Goal: Task Accomplishment & Management: Manage account settings

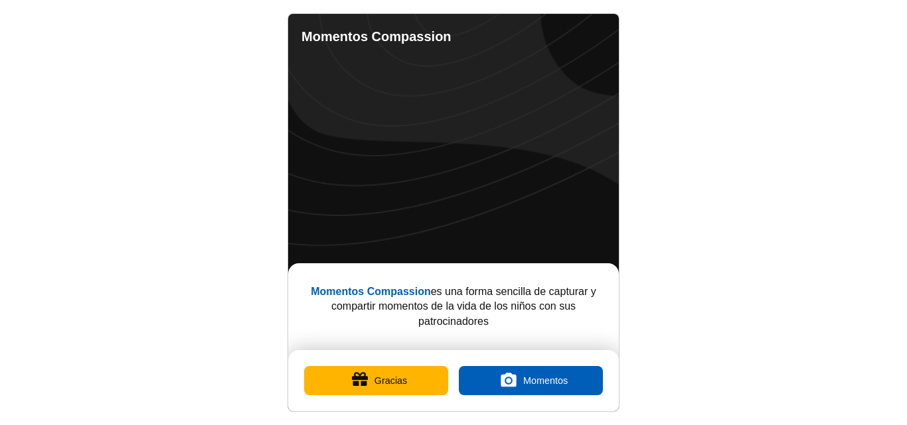
click at [546, 33] on link "Completed Moments" at bounding box center [544, 35] width 16 height 16
select select "es"
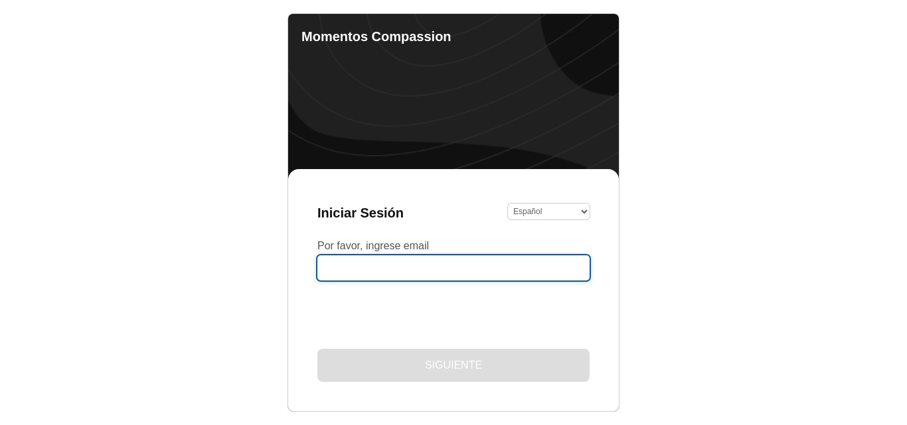
click at [430, 273] on input "Por favor, ingrese email" at bounding box center [453, 268] width 272 height 25
type input "eneyda.alarcon@hotmail.es"
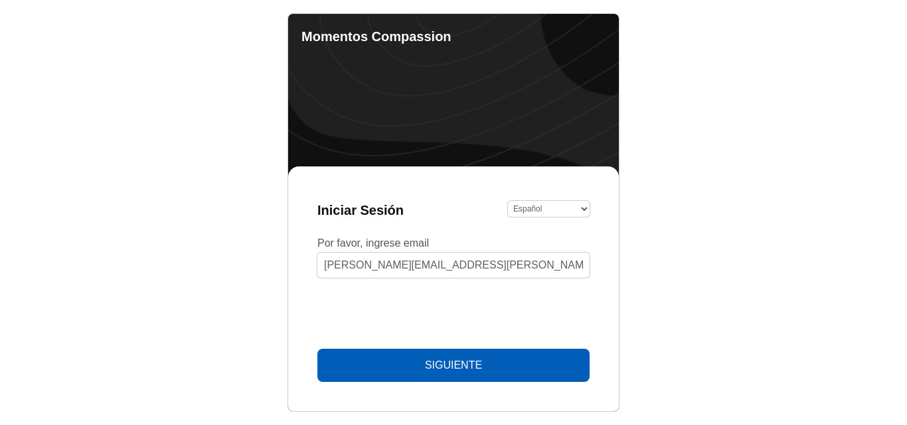
click at [425, 370] on span "Siguiente" at bounding box center [453, 366] width 57 height 12
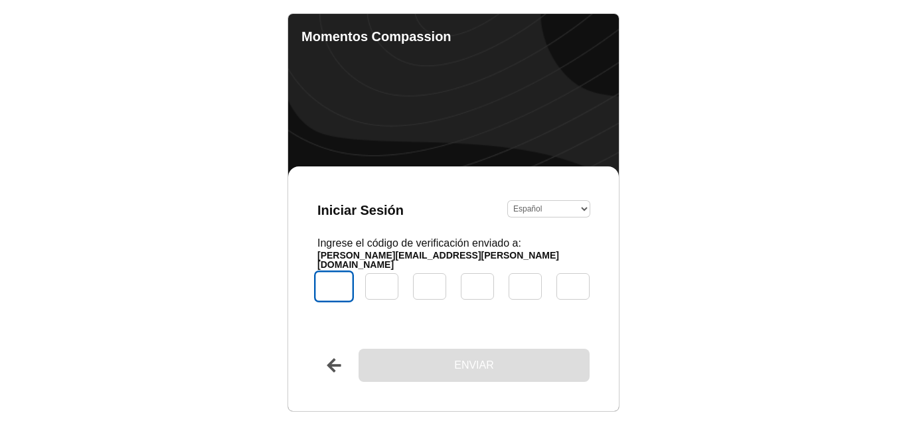
click at [333, 289] on input "Código" at bounding box center [334, 287] width 40 height 32
type input "9"
type input "5"
type input "7"
type input "6"
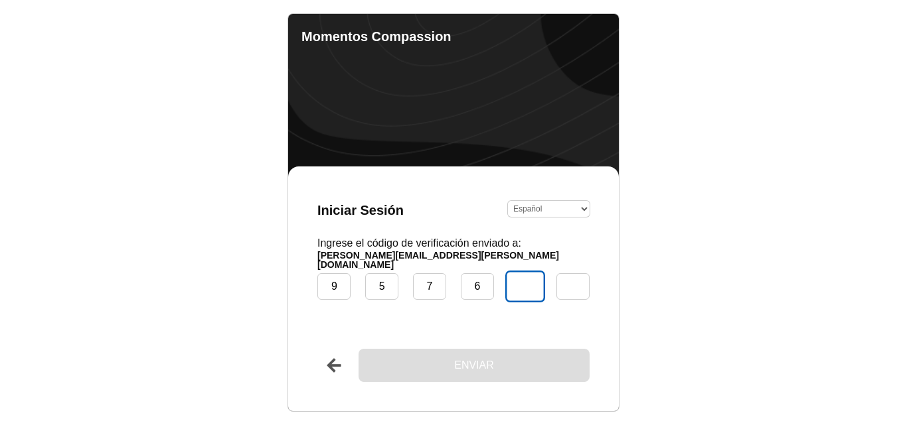
type input "4"
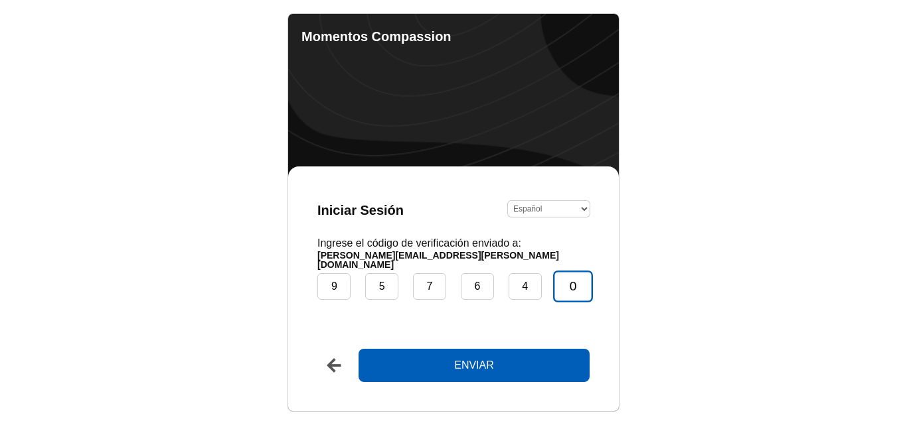
type input "0"
click at [358, 349] on button "Enviar" at bounding box center [473, 365] width 231 height 33
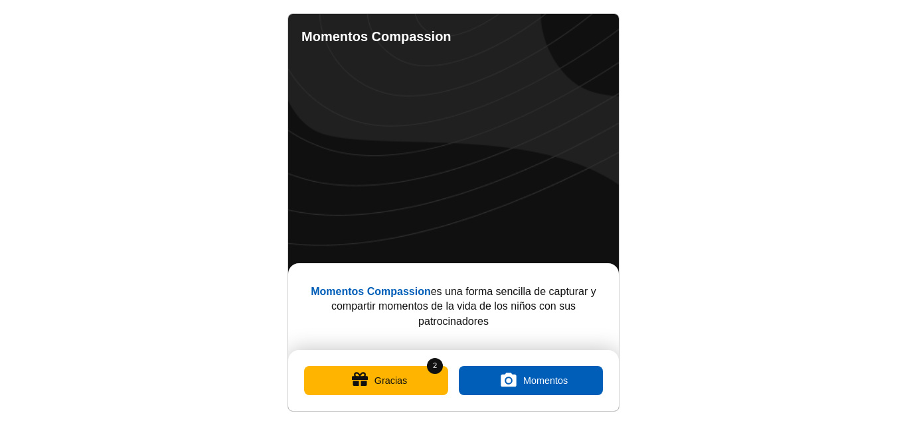
click at [362, 382] on button "Gracias" at bounding box center [376, 380] width 144 height 29
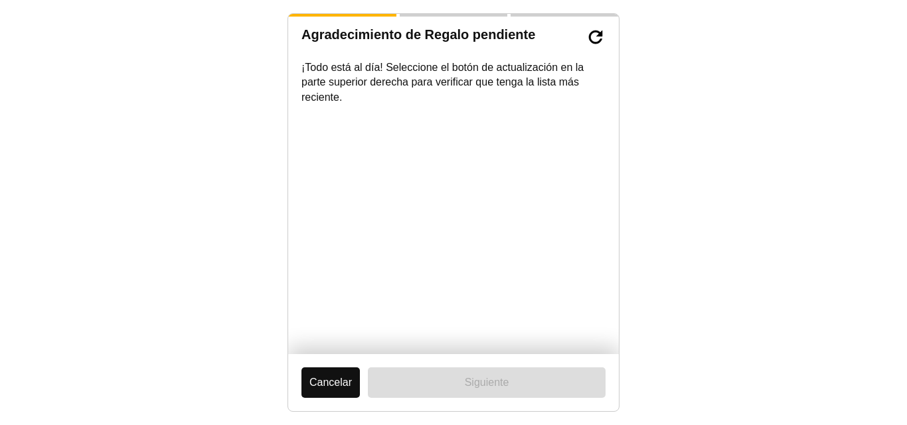
click at [342, 374] on button "Cancelar" at bounding box center [330, 383] width 58 height 31
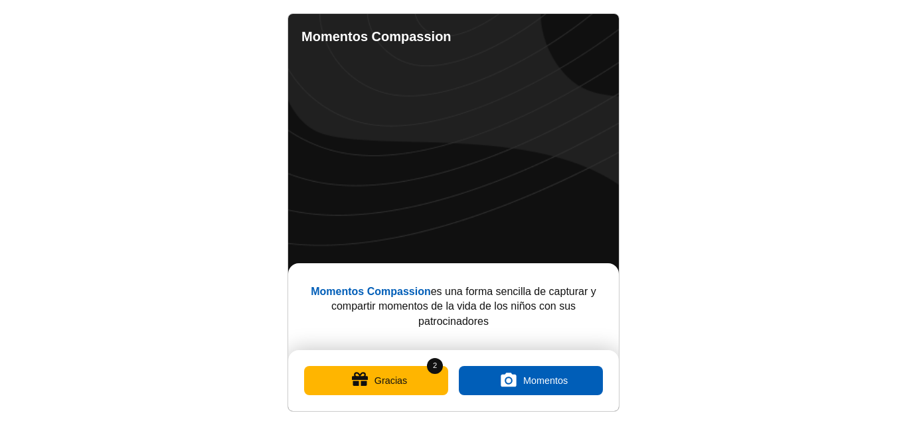
click at [366, 384] on button "Gracias" at bounding box center [376, 380] width 144 height 29
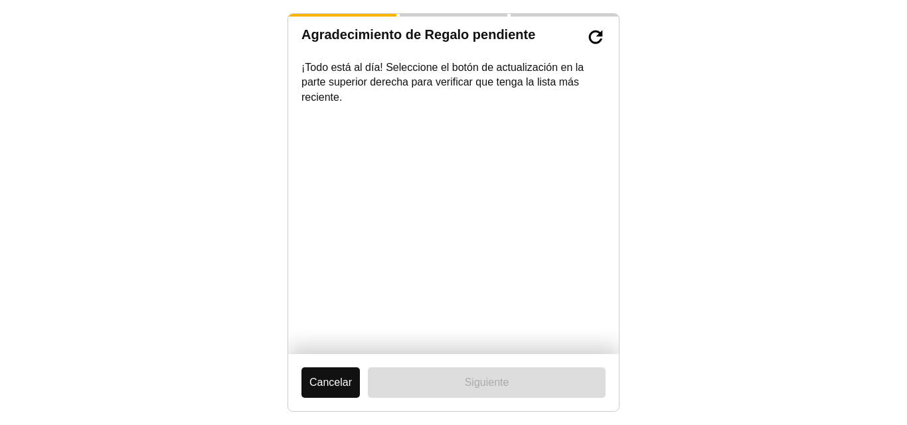
click at [366, 384] on div "Cancelar Siguiente" at bounding box center [453, 382] width 331 height 57
click at [341, 378] on button "Cancelar" at bounding box center [330, 383] width 58 height 31
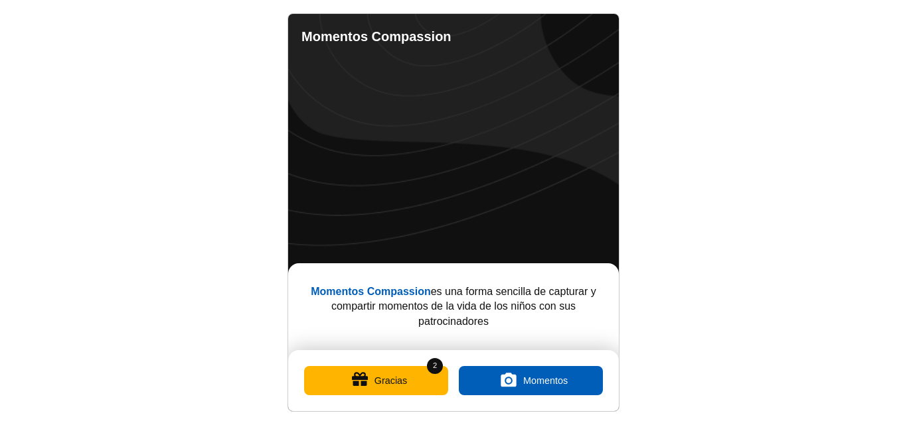
click at [404, 380] on button "Gracias" at bounding box center [376, 380] width 144 height 29
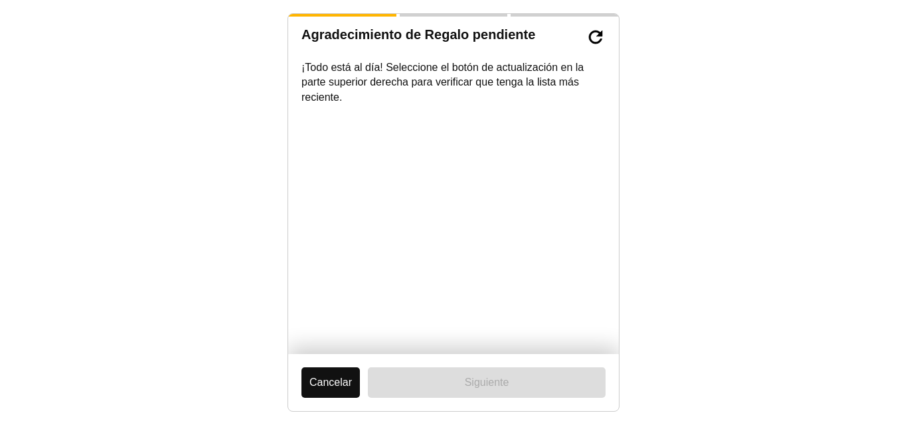
click at [335, 380] on button "Cancelar" at bounding box center [330, 383] width 58 height 31
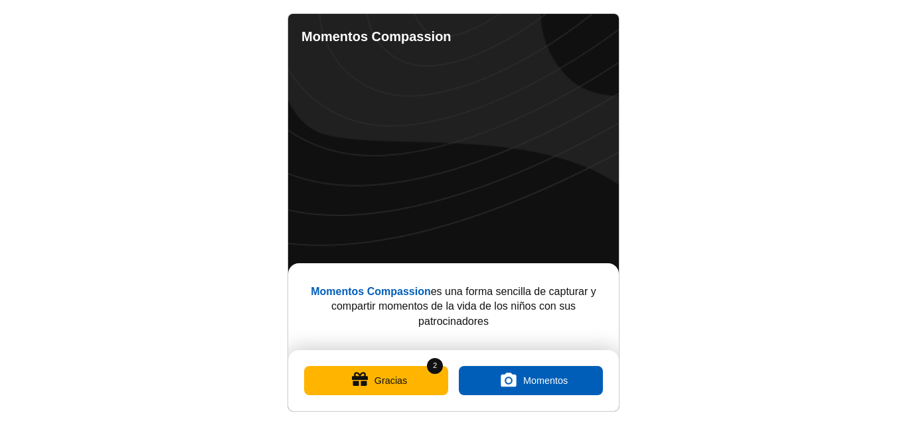
click at [548, 33] on link "Completed Moments" at bounding box center [544, 35] width 16 height 16
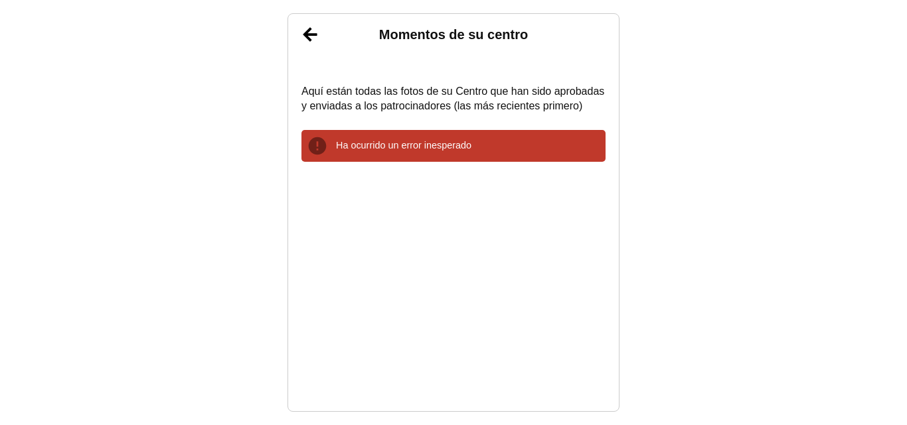
click at [313, 36] on link "Atrás" at bounding box center [309, 34] width 33 height 33
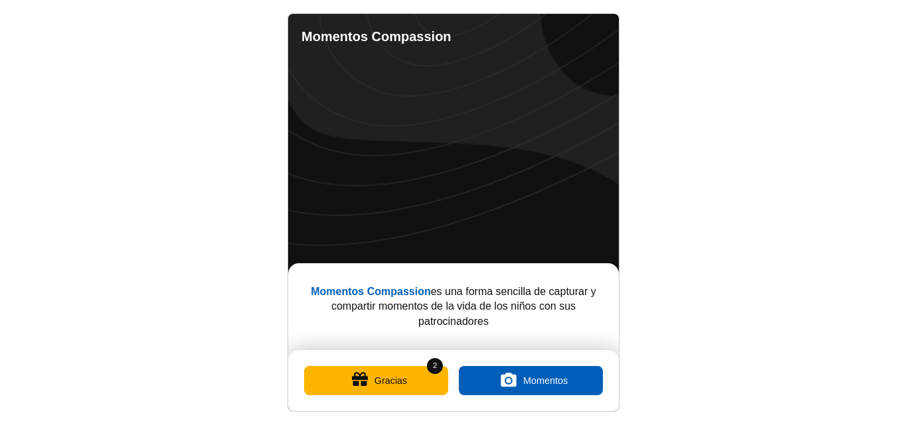
click at [545, 32] on link "Completed Moments" at bounding box center [544, 35] width 16 height 16
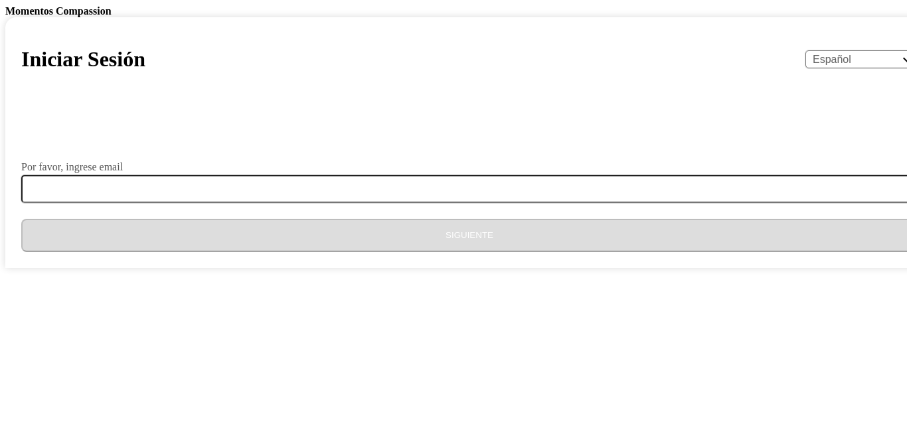
select select "es"
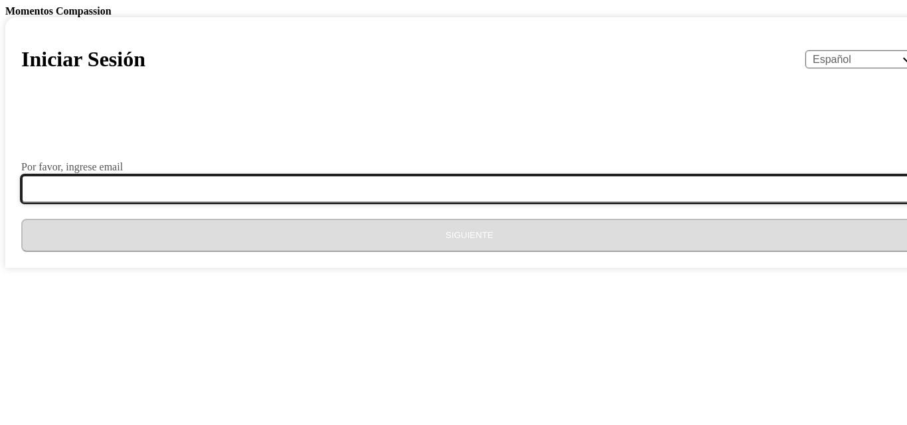
click at [381, 203] on input "Por favor, ingrese email" at bounding box center [477, 189] width 912 height 28
type input "[PERSON_NAME][EMAIL_ADDRESS][PERSON_NAME][DOMAIN_NAME]"
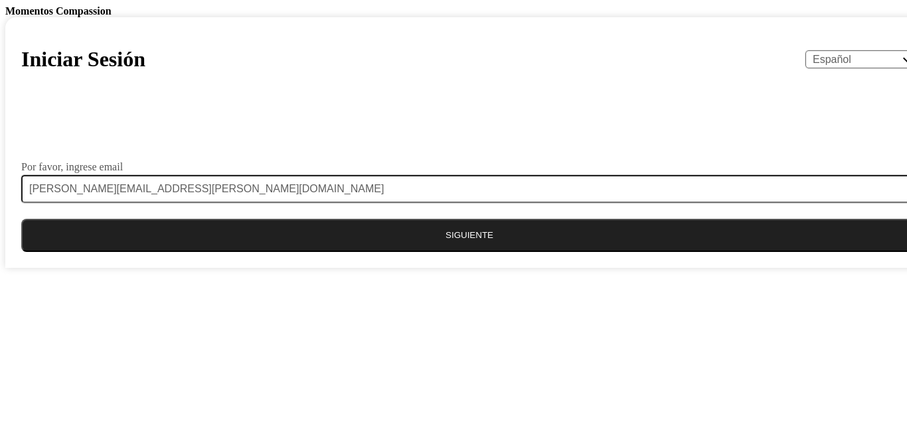
click at [413, 252] on button "Siguiente" at bounding box center [469, 235] width 896 height 33
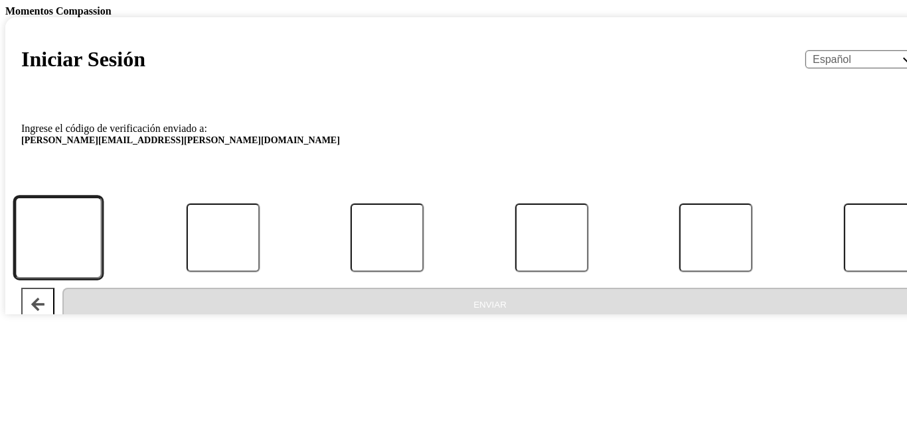
click at [102, 279] on input "Código" at bounding box center [59, 238] width 88 height 82
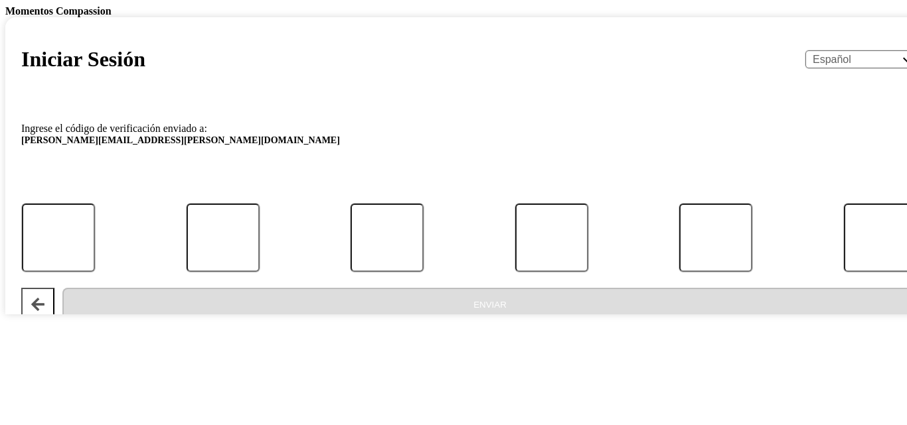
click at [422, 230] on div "Iniciar Sesión English Español Français አማርኛ ဗမာ bahasa Indonesia Oromiffa Port…" at bounding box center [469, 165] width 928 height 297
click at [528, 214] on div "Iniciar Sesión English Español Français አማርኛ ဗမာ bahasa Indonesia Oromiffa Port…" at bounding box center [469, 165] width 928 height 297
click at [443, 221] on div "Iniciar Sesión English Español Français አማርኛ ဗမာ bahasa Indonesia Oromiffa Port…" at bounding box center [469, 165] width 928 height 297
click at [572, 209] on div "Iniciar Sesión English Español Français አማርኛ ဗမာ bahasa Indonesia Oromiffa Port…" at bounding box center [469, 165] width 928 height 297
click at [454, 196] on div at bounding box center [469, 179] width 896 height 33
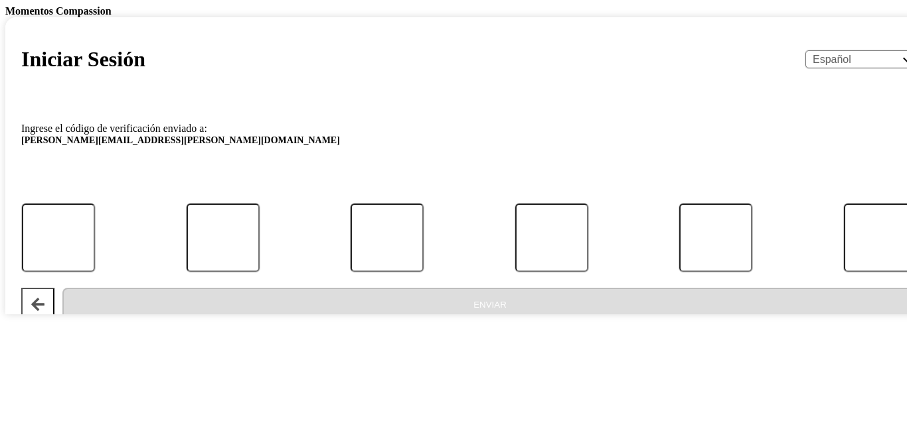
click at [421, 232] on div "Iniciar Sesión English Español Français አማርኛ ဗမာ bahasa Indonesia Oromiffa Port…" at bounding box center [469, 165] width 928 height 297
click at [419, 271] on form "Ingrese el código de verificación enviado a: eneyda.alarcon@hotmail.es Enviar" at bounding box center [469, 217] width 896 height 208
click at [431, 152] on span "eneyda.alarcon@hotmail.es" at bounding box center [469, 144] width 896 height 16
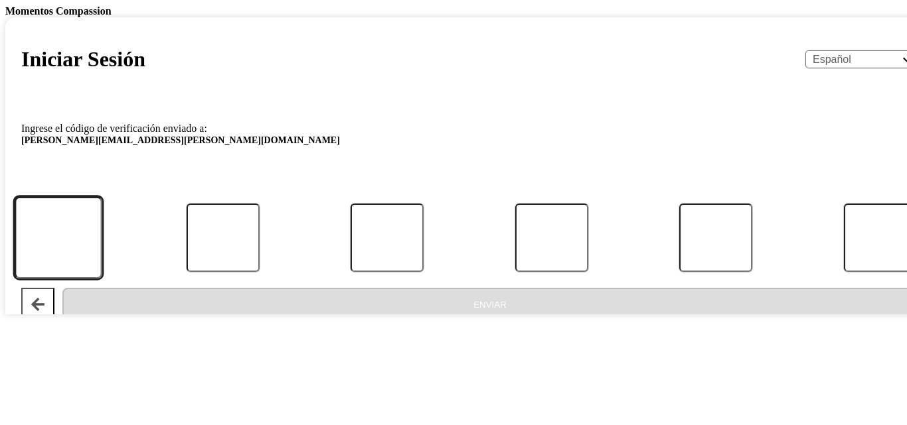
click at [102, 279] on input "Código" at bounding box center [59, 238] width 88 height 82
type input "2"
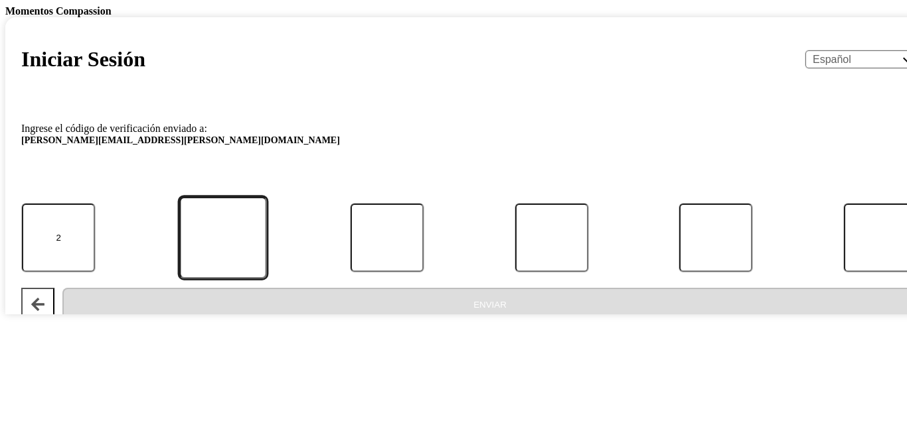
type input "0"
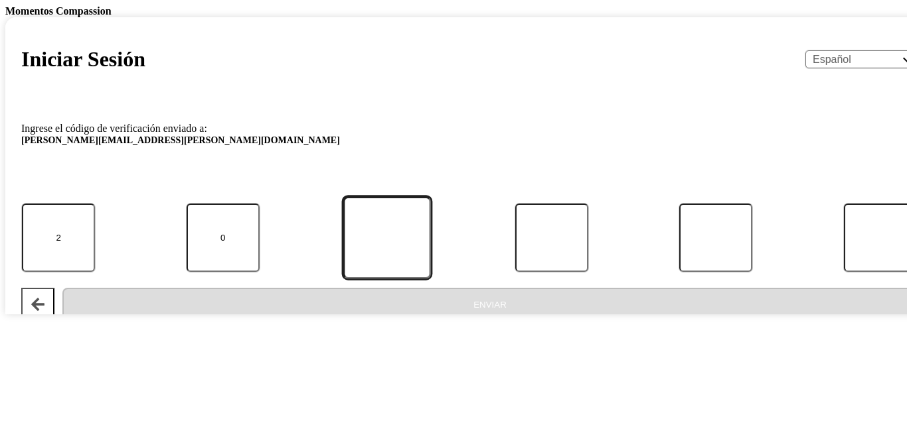
type input "5"
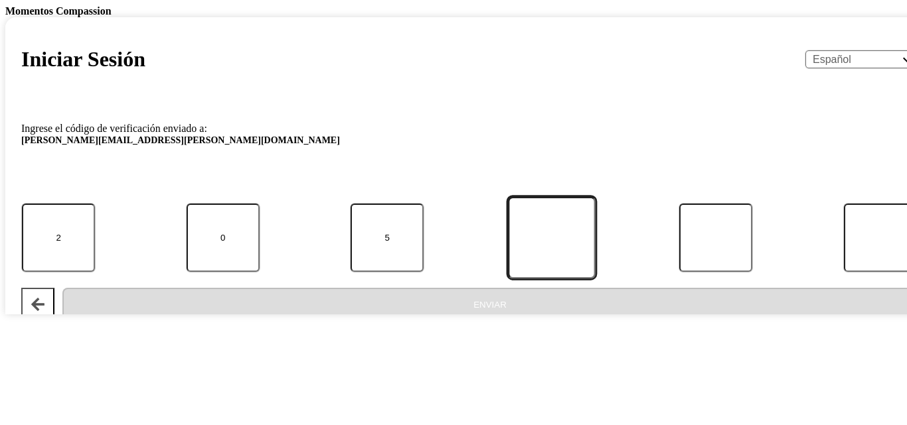
type input "5"
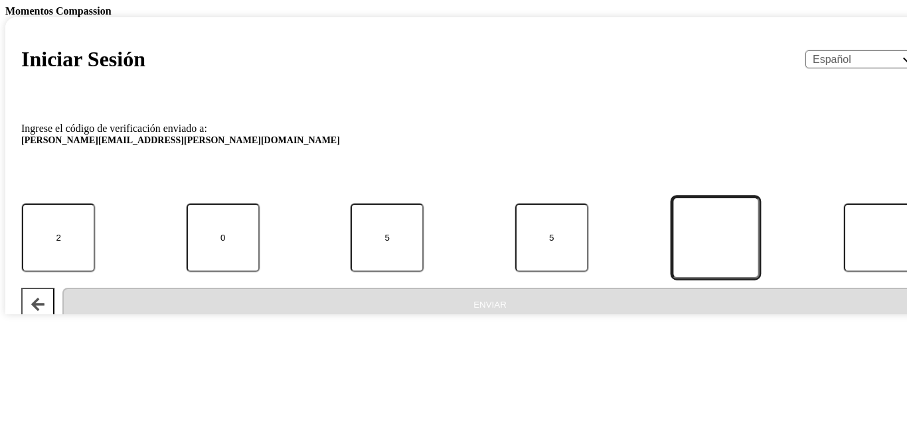
type input "1"
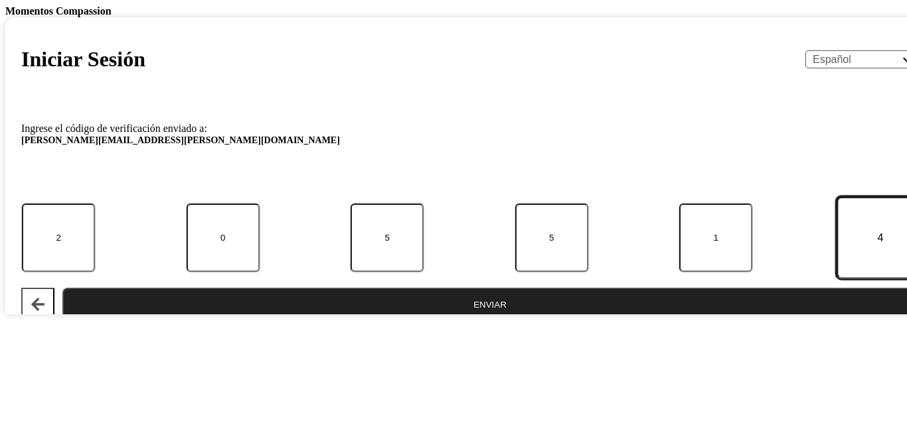
type input "4"
click at [62, 288] on button "Enviar" at bounding box center [489, 304] width 855 height 33
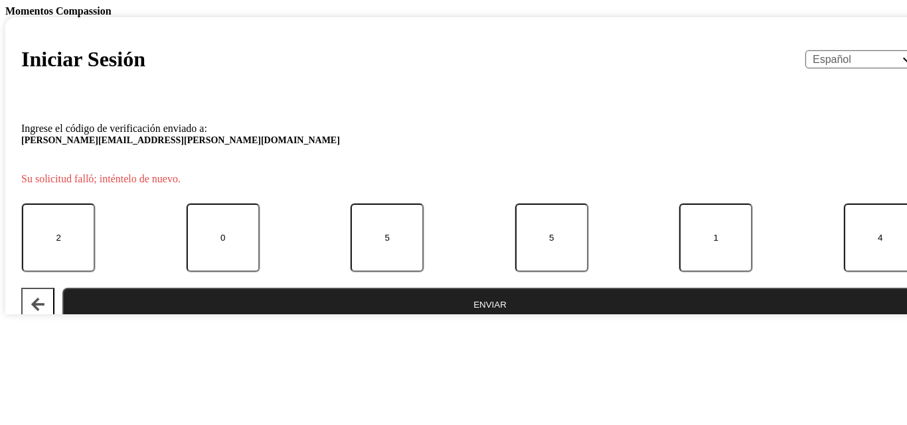
click at [384, 321] on button "Enviar" at bounding box center [489, 304] width 855 height 33
click at [54, 321] on button "Atrás" at bounding box center [37, 304] width 33 height 33
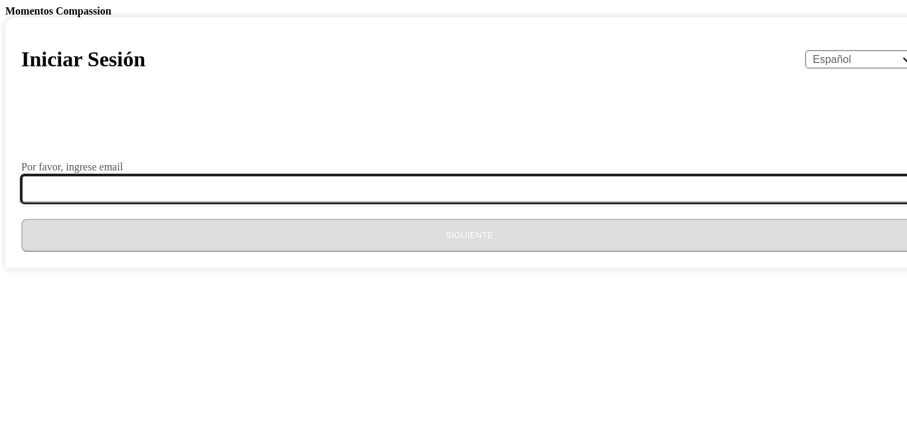
click at [383, 203] on input "Por favor, ingrese email" at bounding box center [477, 189] width 912 height 28
type input "eneyda.alarcon@hotmail.es"
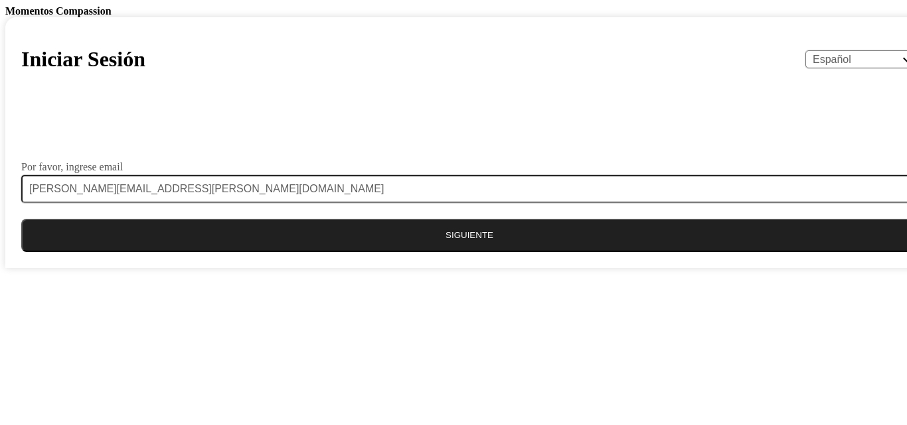
click at [401, 252] on button "Siguiente" at bounding box center [469, 235] width 896 height 33
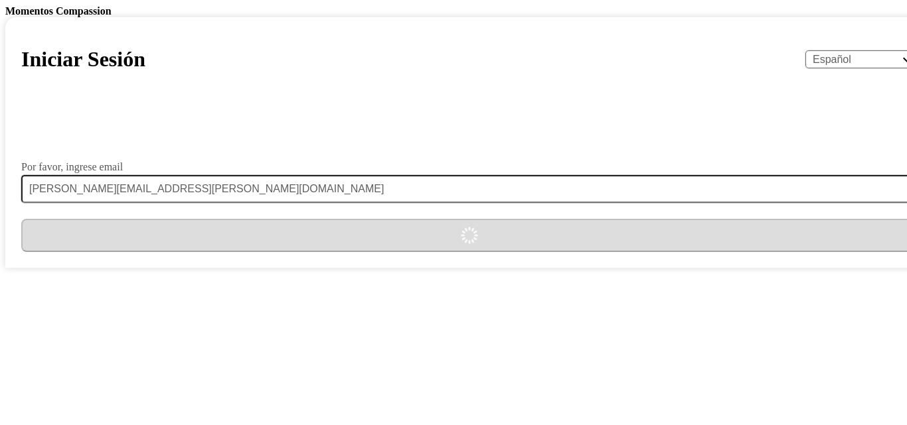
click at [503, 226] on div "Iniciar Sesión English Español Français አማርኛ ဗမာ bahasa Indonesia Oromiffa Port…" at bounding box center [469, 142] width 928 height 251
